Goal: Navigation & Orientation: Understand site structure

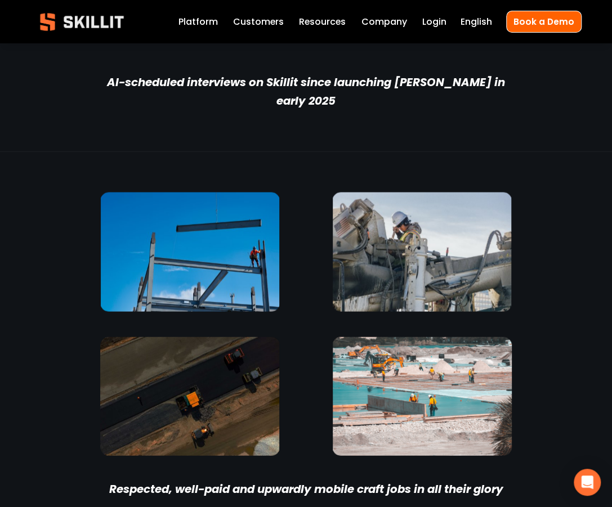
scroll to position [2757, 0]
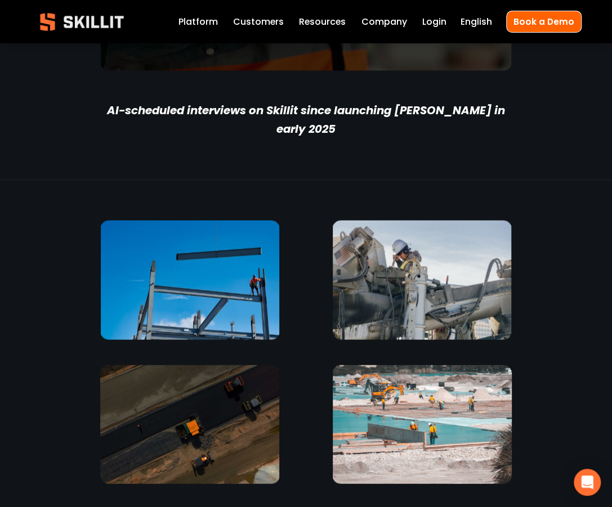
click at [376, 24] on link "Company" at bounding box center [384, 21] width 46 height 15
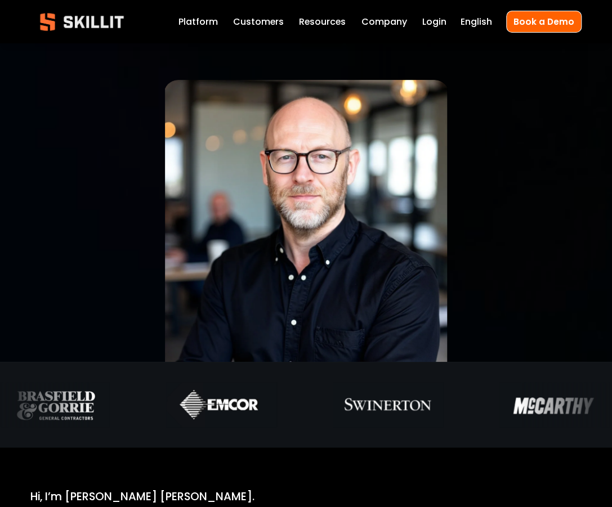
click at [316, 21] on span "Resources" at bounding box center [322, 22] width 47 height 14
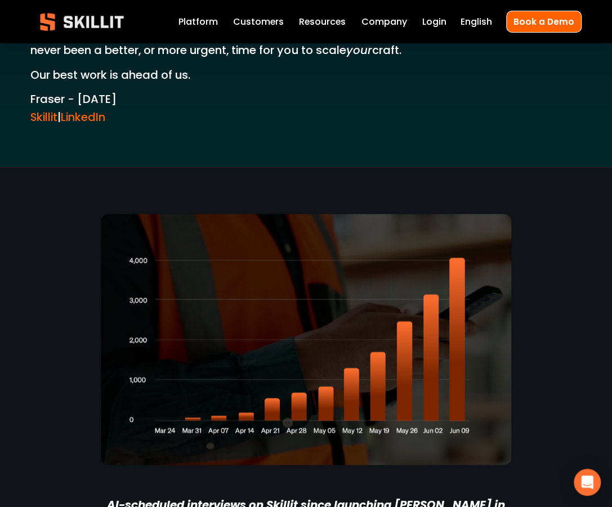
scroll to position [2814, 0]
